Goal: Task Accomplishment & Management: Use online tool/utility

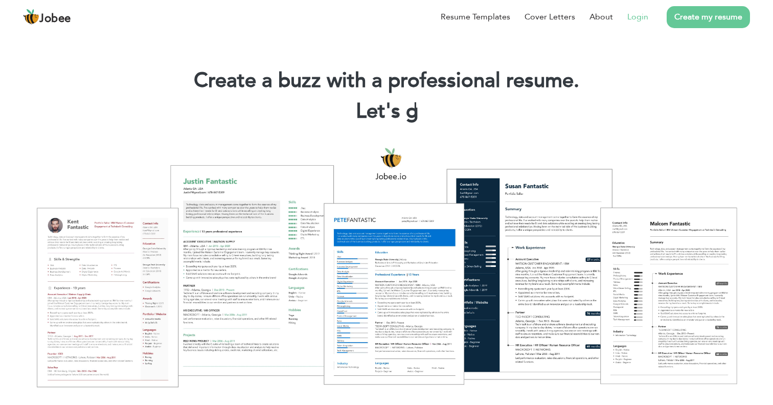
click at [633, 18] on link "Login" at bounding box center [637, 17] width 21 height 12
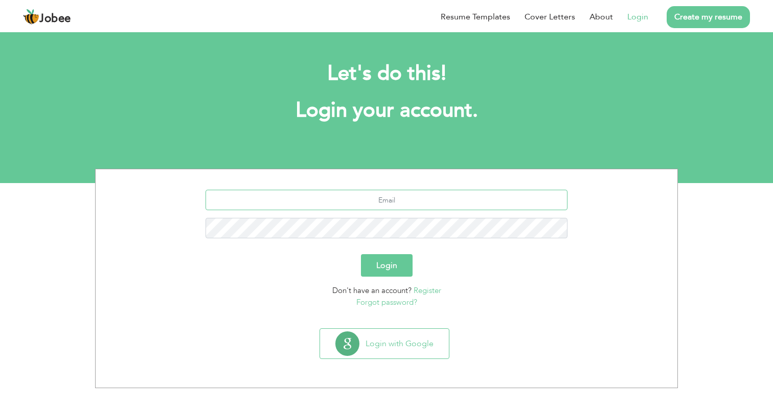
type input "[EMAIL_ADDRESS][DOMAIN_NAME]"
click at [386, 265] on button "Login" at bounding box center [387, 265] width 52 height 22
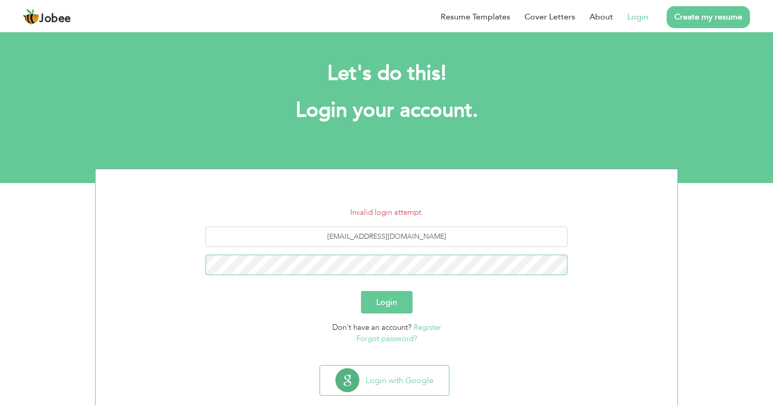
click at [386, 302] on button "Login" at bounding box center [387, 302] width 52 height 22
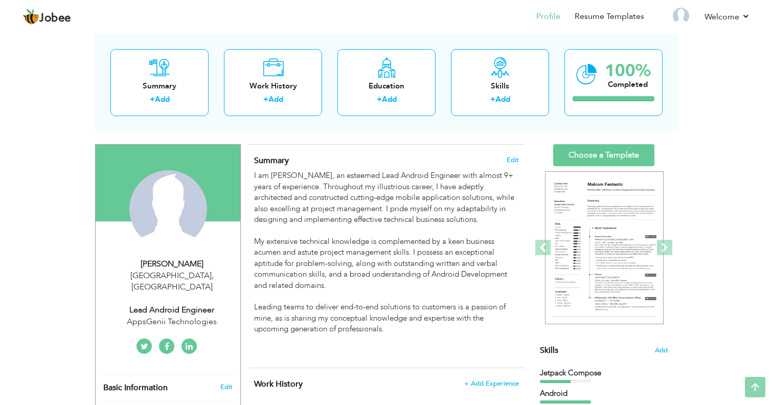
scroll to position [30, 0]
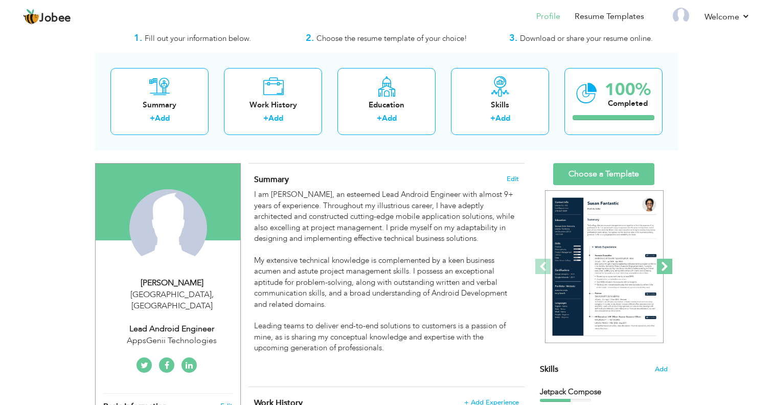
click at [663, 270] on span at bounding box center [664, 266] width 15 height 15
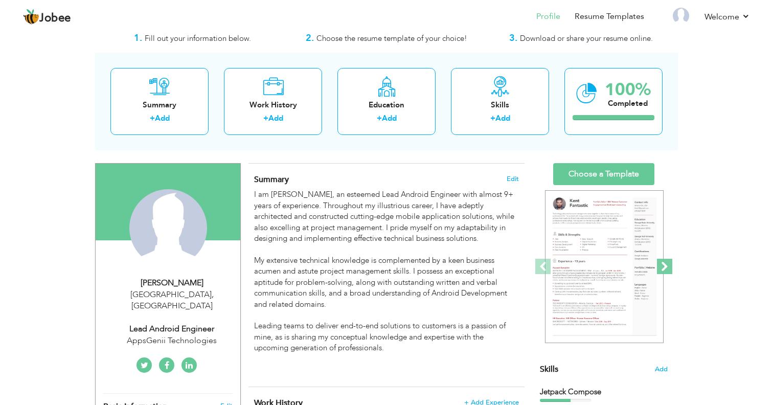
click at [664, 267] on span at bounding box center [664, 266] width 15 height 15
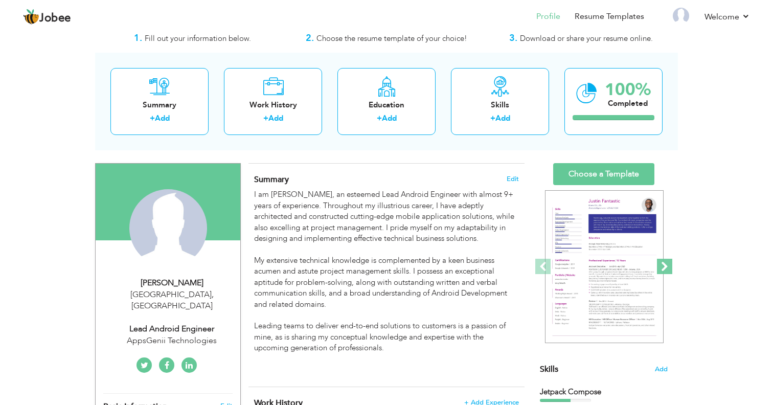
click at [664, 267] on span at bounding box center [664, 266] width 15 height 15
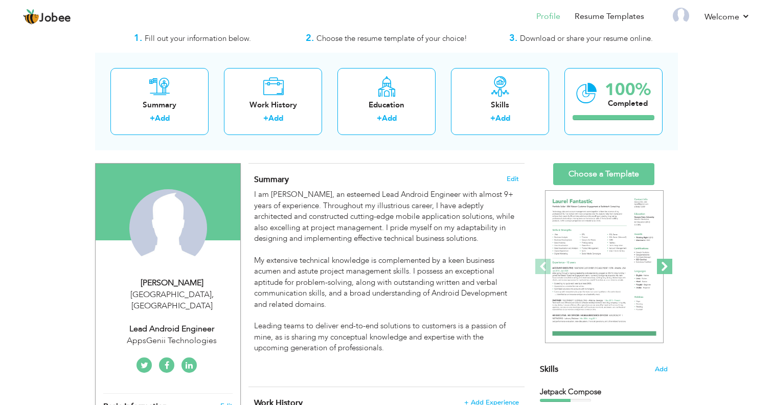
click at [664, 267] on span at bounding box center [664, 266] width 15 height 15
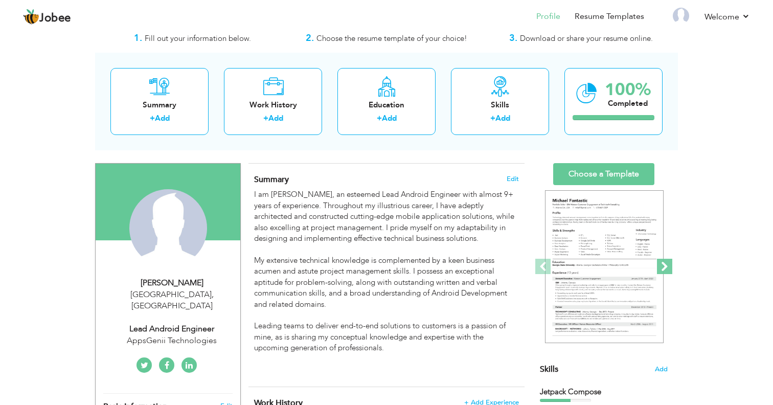
click at [664, 267] on span at bounding box center [664, 266] width 15 height 15
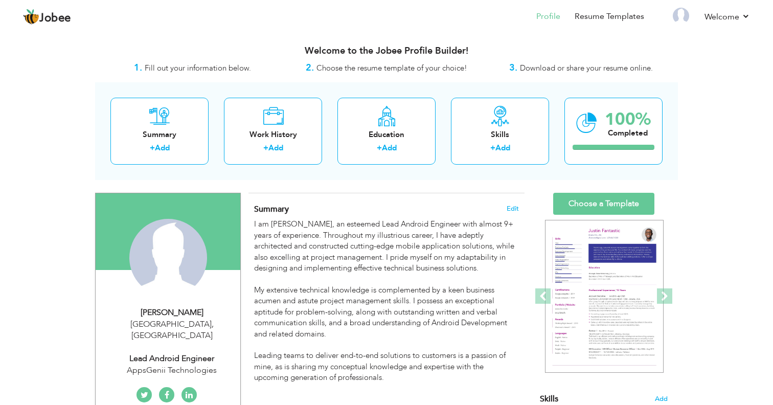
scroll to position [0, 0]
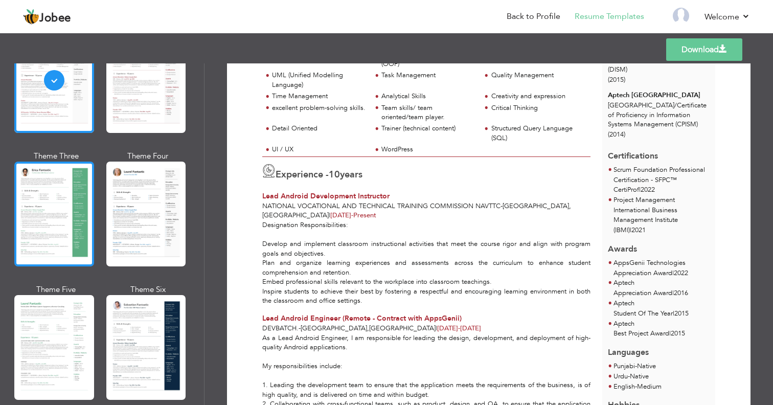
scroll to position [134, 0]
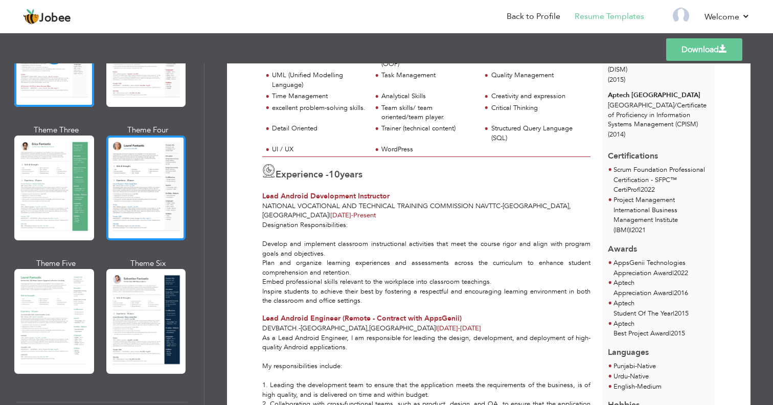
click at [127, 180] on div at bounding box center [146, 187] width 80 height 105
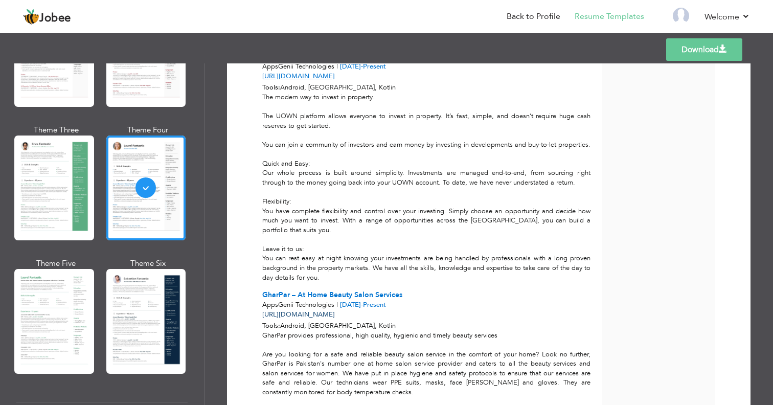
scroll to position [1912, 0]
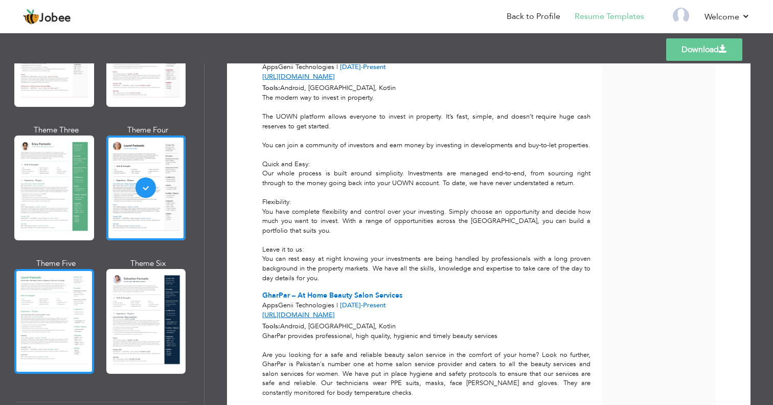
click at [79, 302] on div at bounding box center [54, 321] width 80 height 105
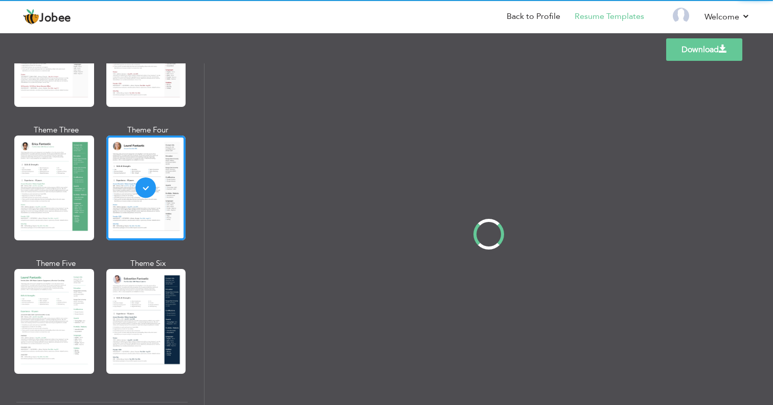
click at [134, 306] on div "Professional Themes Theme One Theme Two Theme Three Theme Four" at bounding box center [386, 233] width 773 height 341
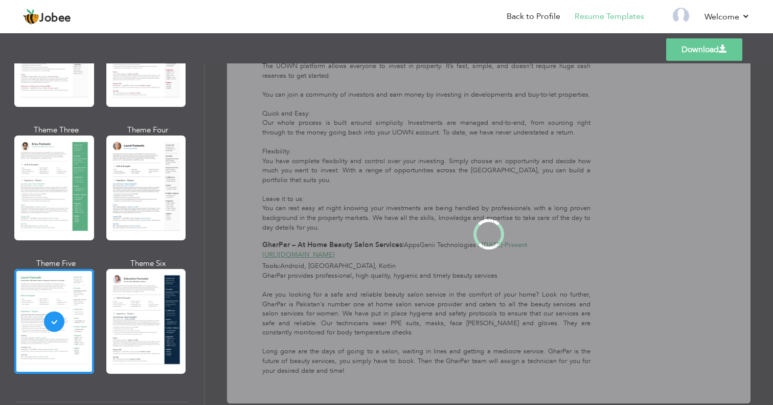
scroll to position [0, 0]
